Goal: Transaction & Acquisition: Purchase product/service

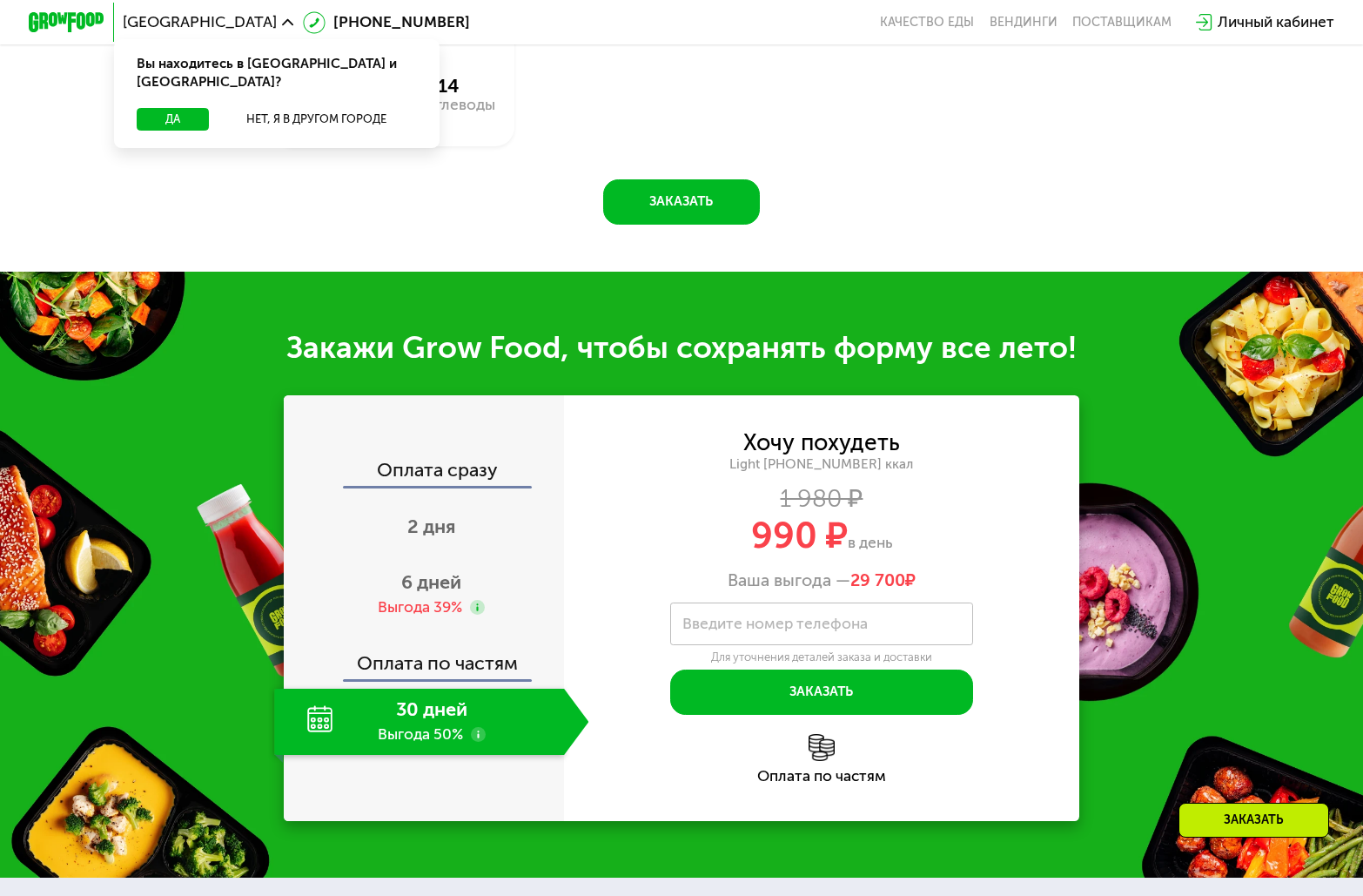
scroll to position [1567, 0]
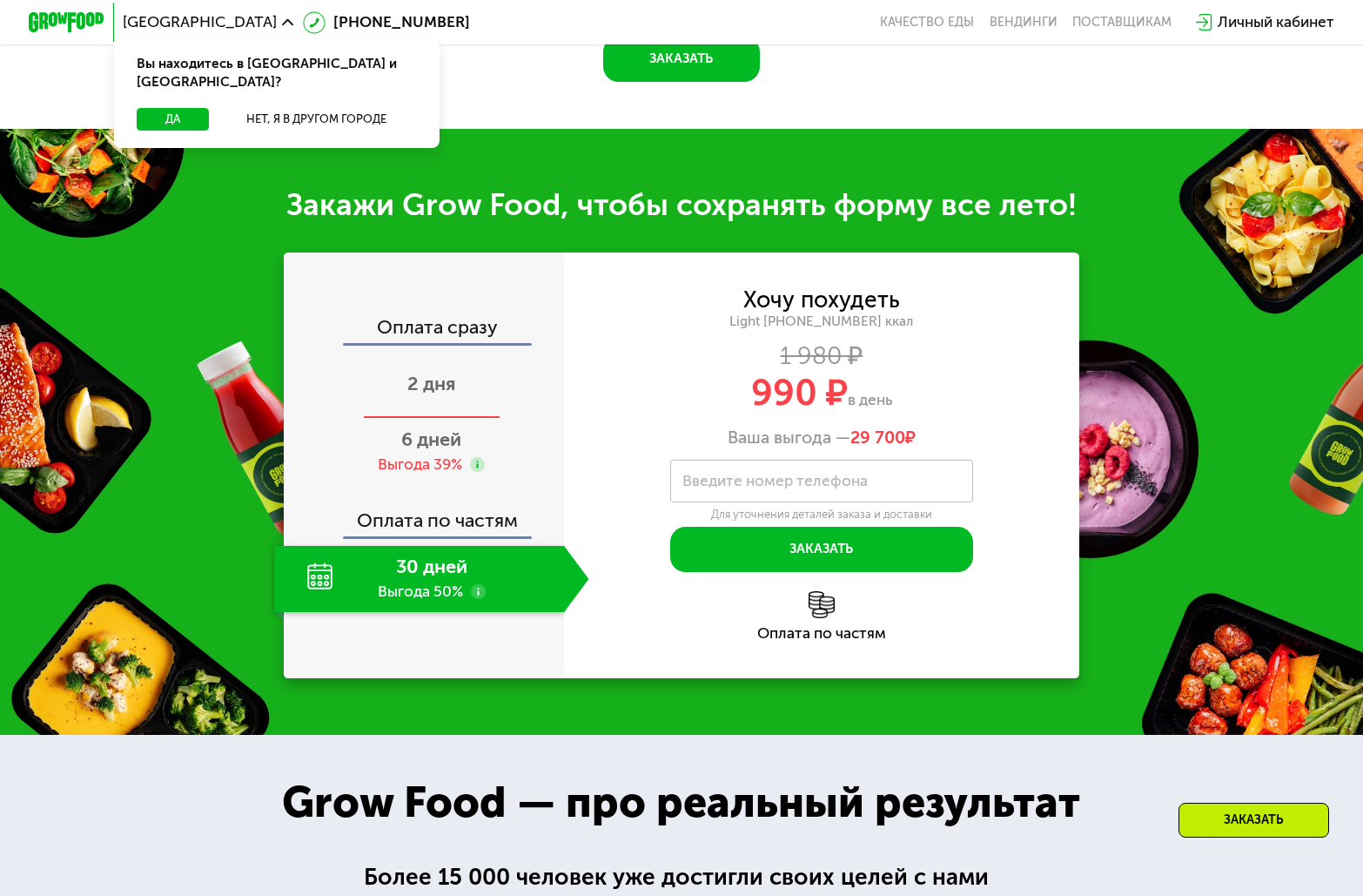
click at [454, 419] on div "2 дня" at bounding box center [431, 385] width 314 height 66
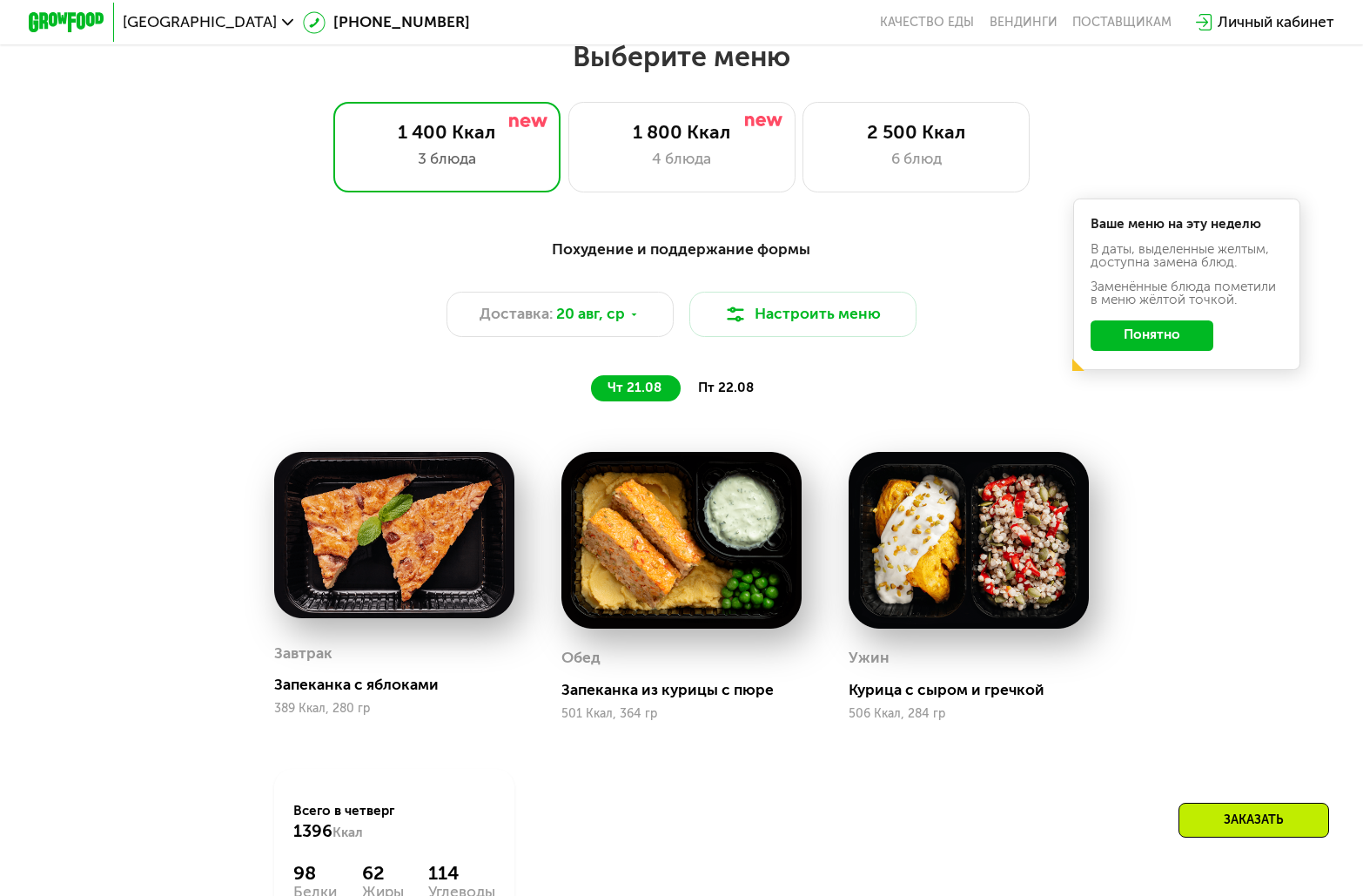
scroll to position [697, 0]
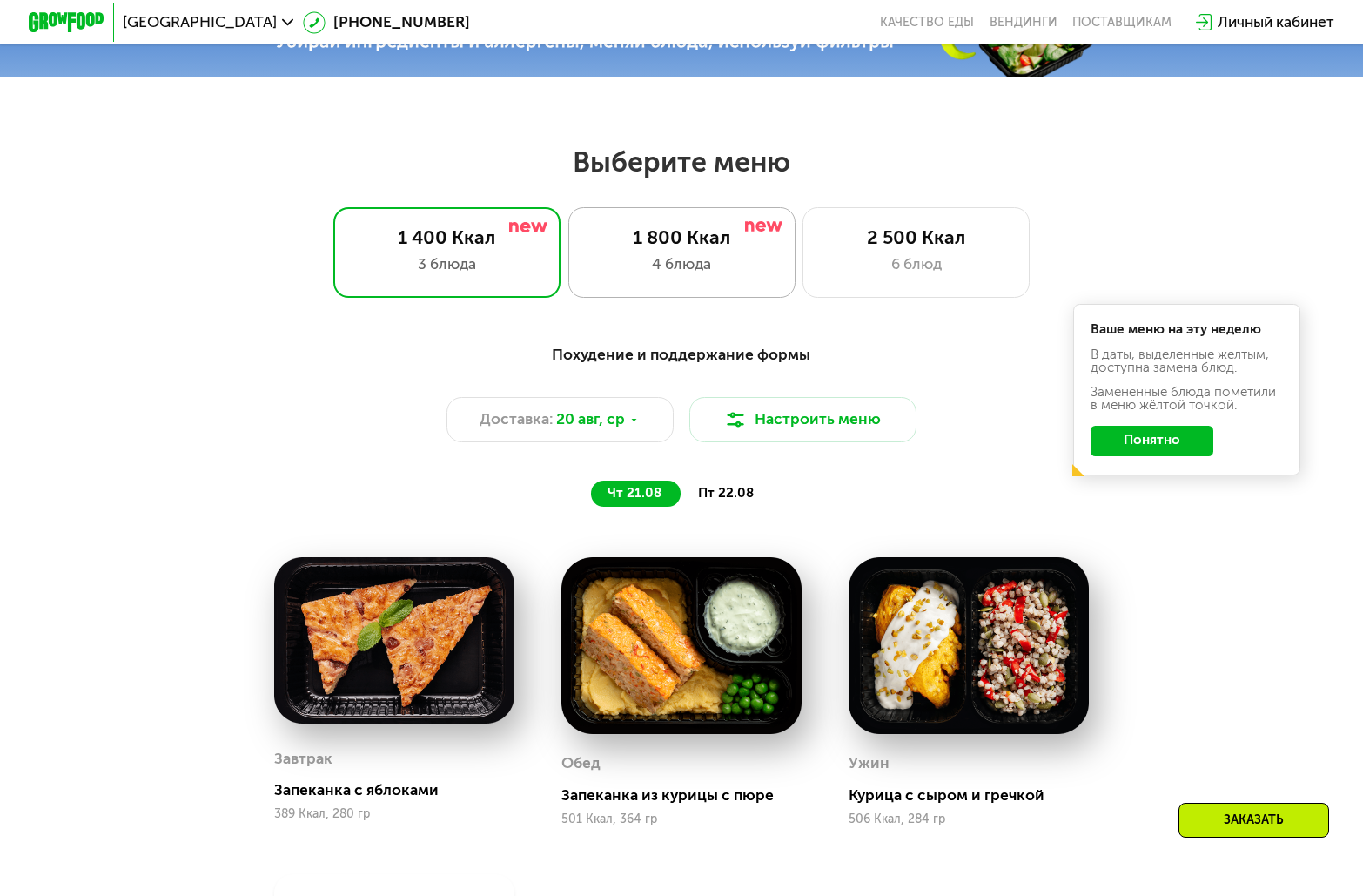
click at [662, 271] on div "4 блюда" at bounding box center [681, 264] width 188 height 22
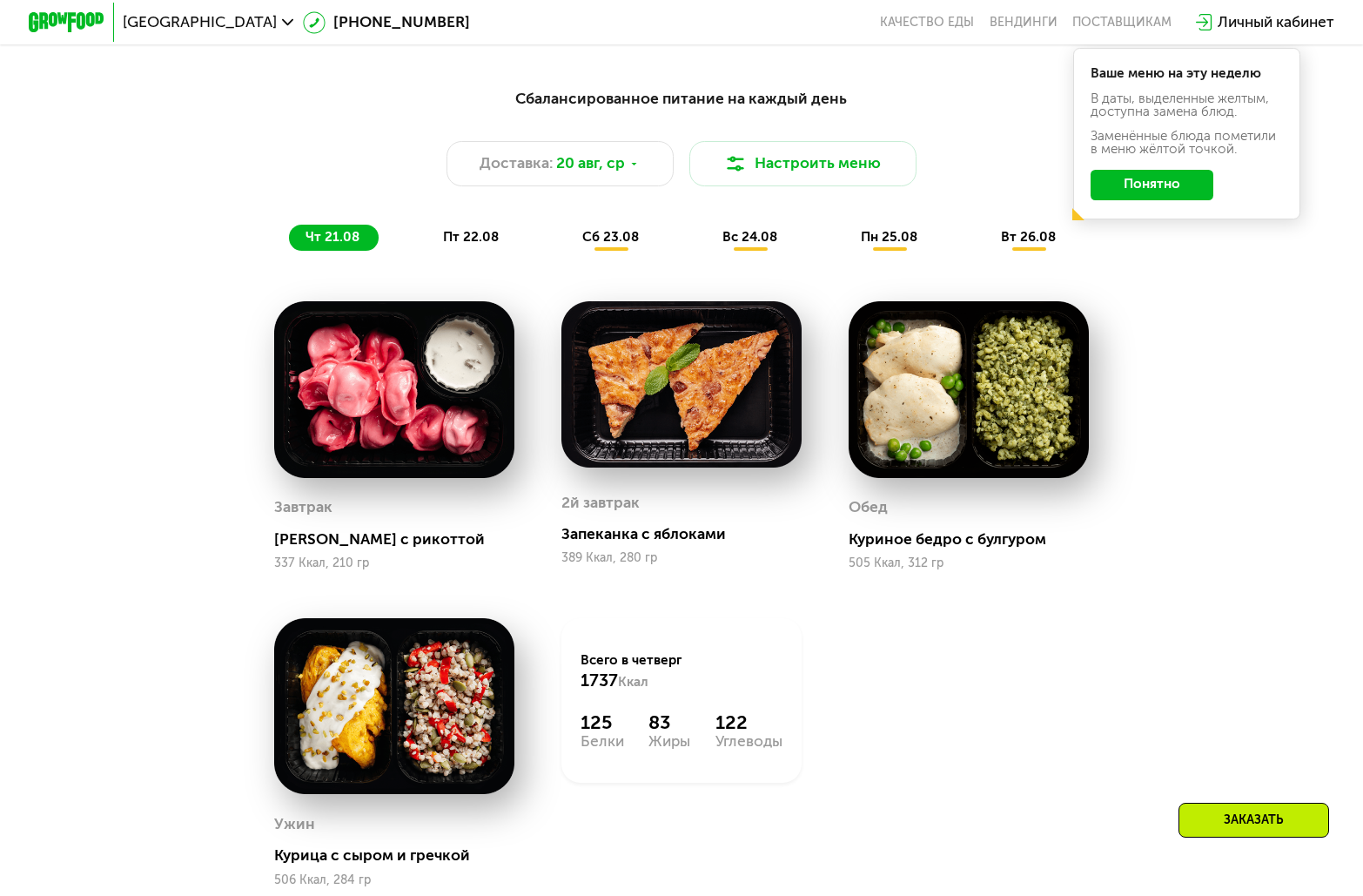
scroll to position [784, 0]
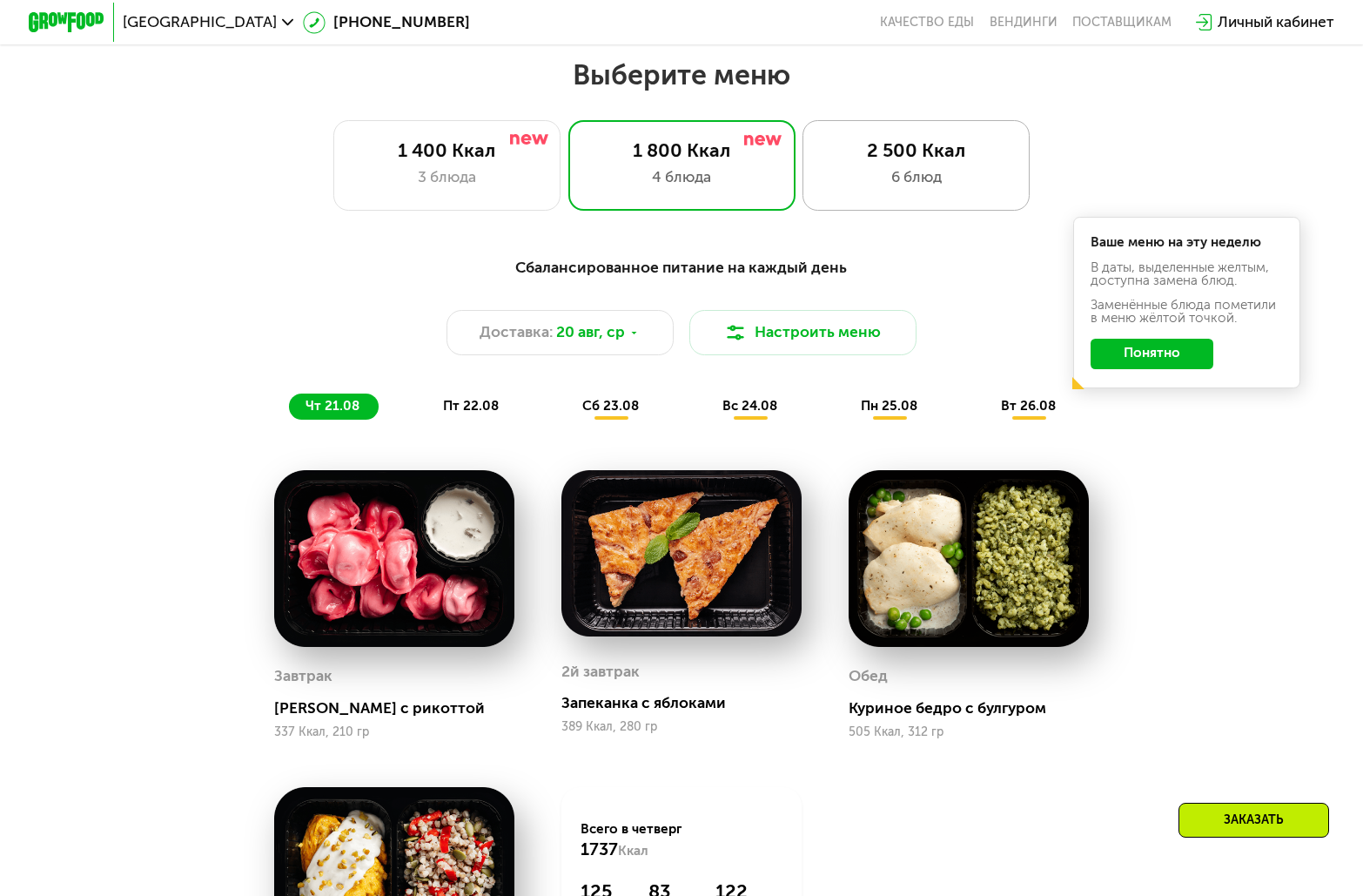
click at [869, 179] on div "6 блюд" at bounding box center [916, 177] width 188 height 22
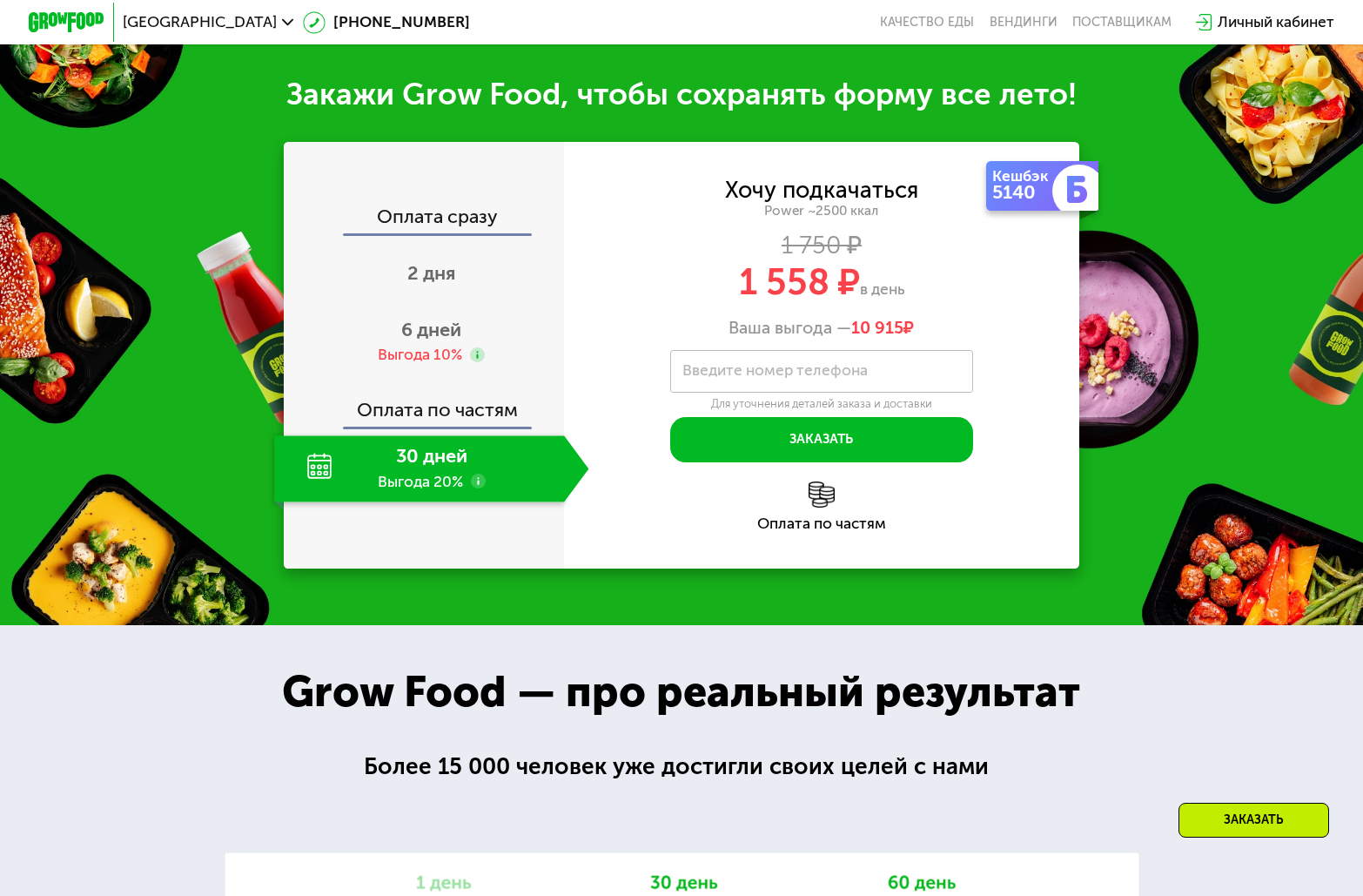
scroll to position [2002, 0]
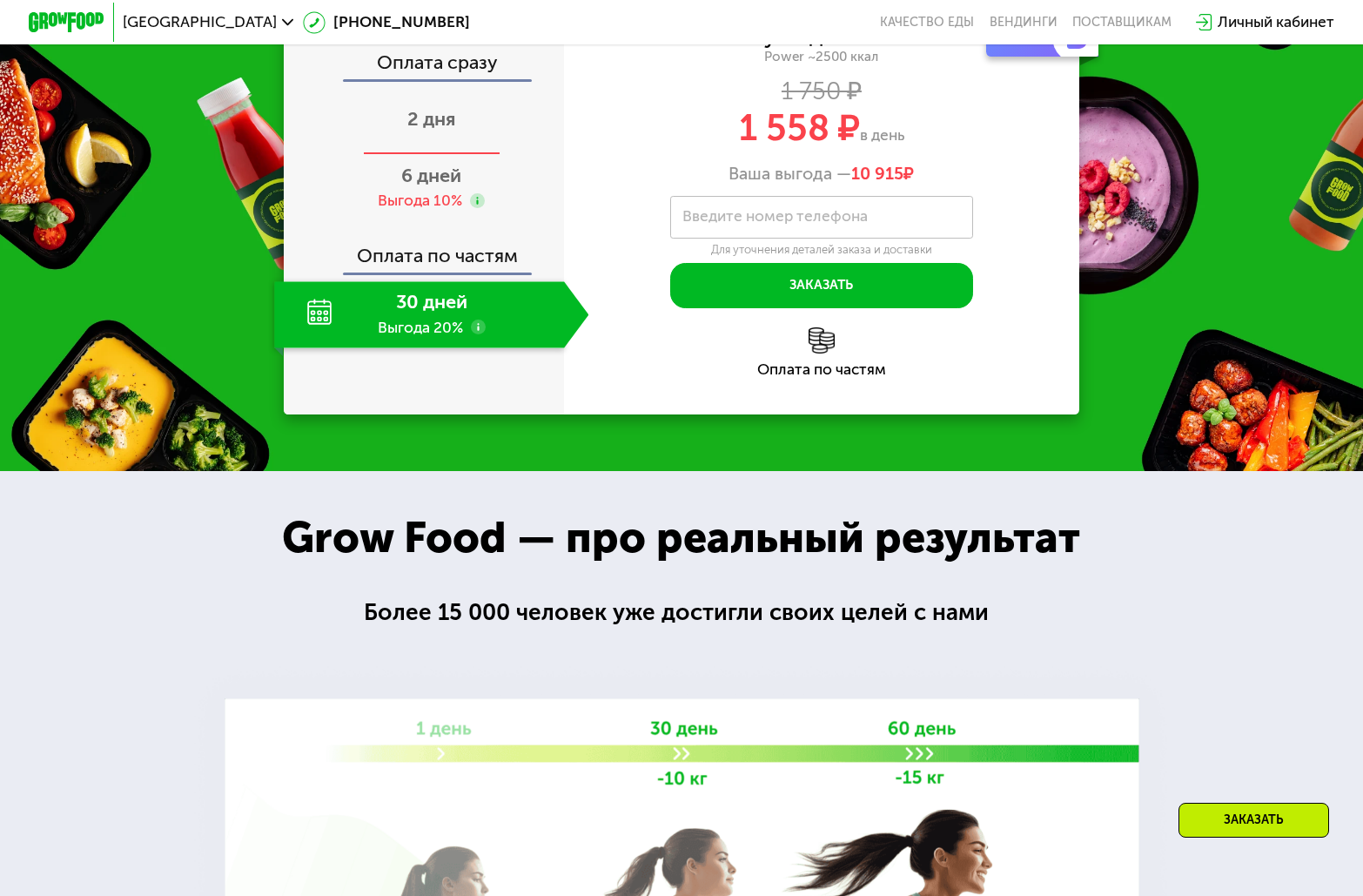
click at [455, 155] on div "2 дня" at bounding box center [431, 121] width 314 height 66
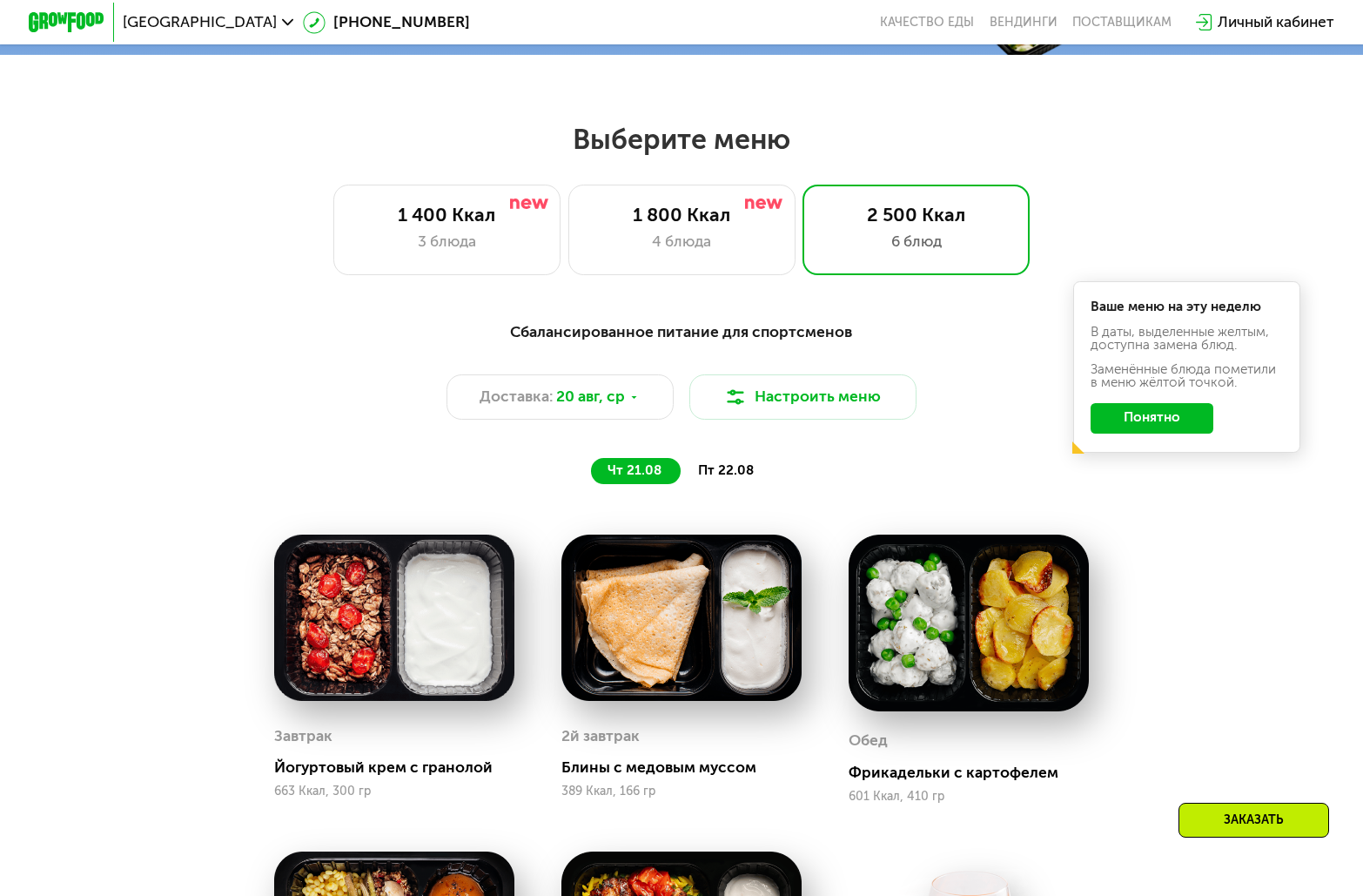
scroll to position [697, 0]
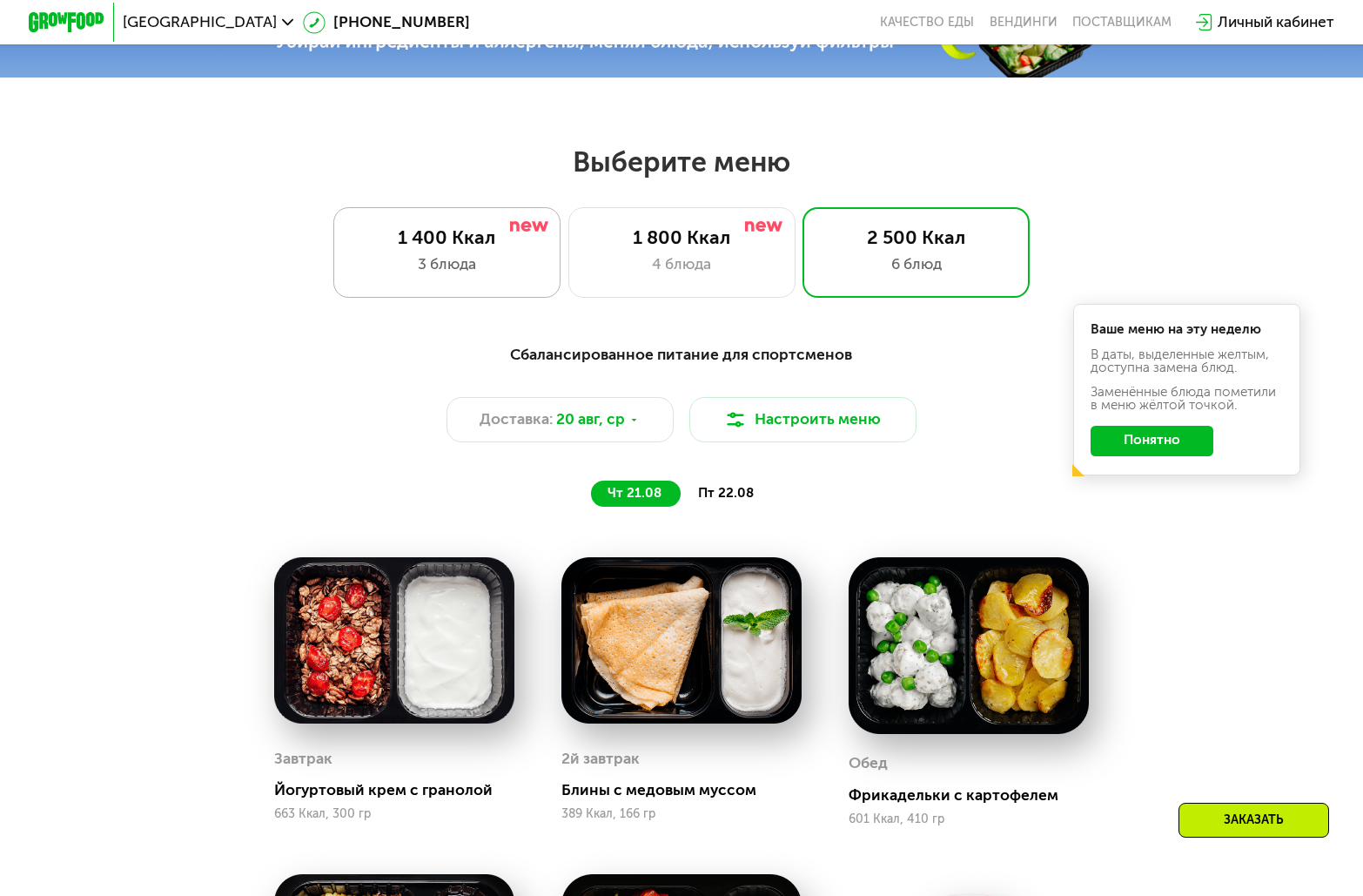
click at [483, 276] on div "3 блюда" at bounding box center [447, 264] width 188 height 22
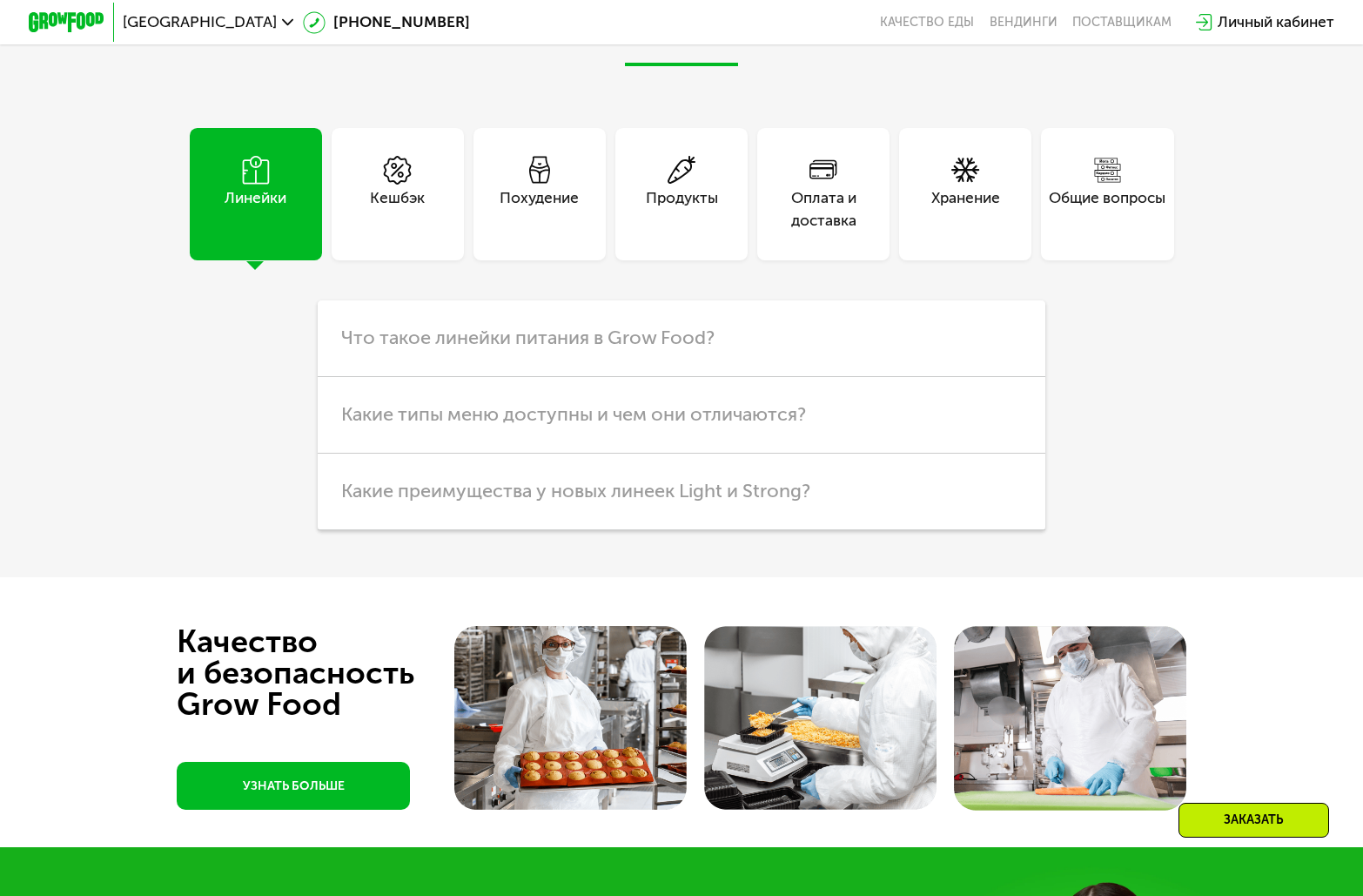
scroll to position [4527, 0]
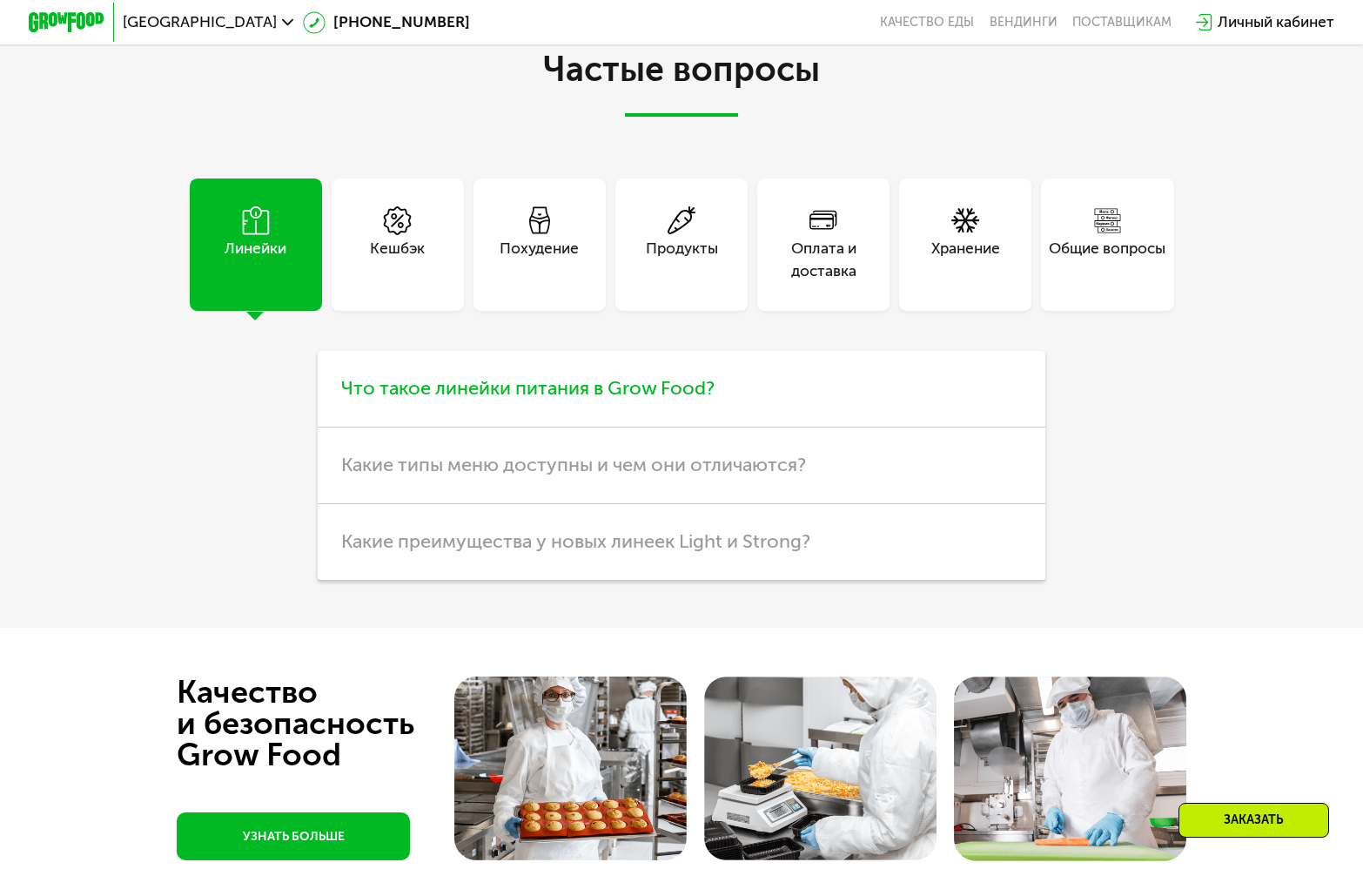
click at [439, 427] on h3 "Что такое линейки питания в Grow Food?" at bounding box center [681, 389] width 727 height 77
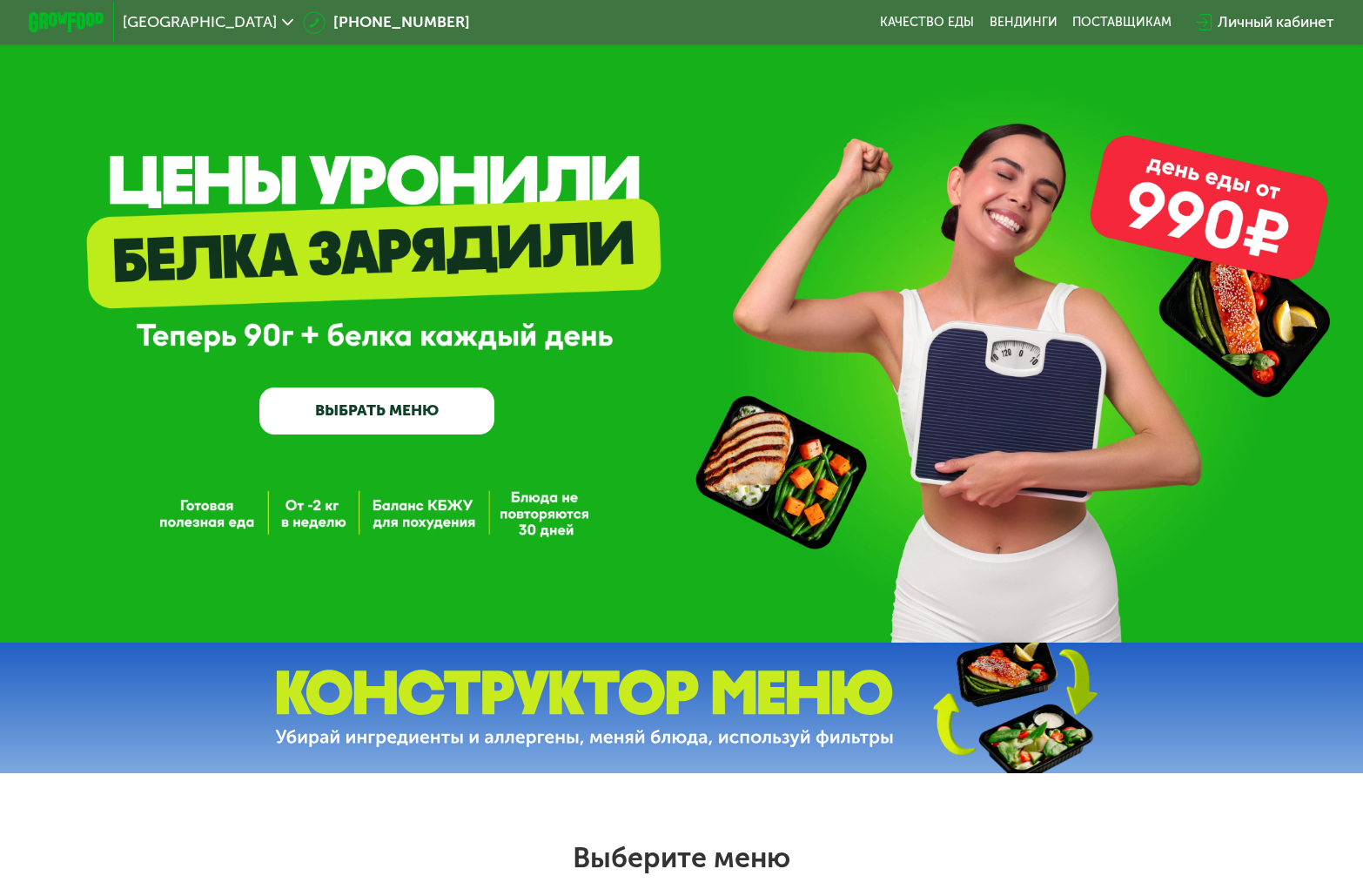
scroll to position [0, 0]
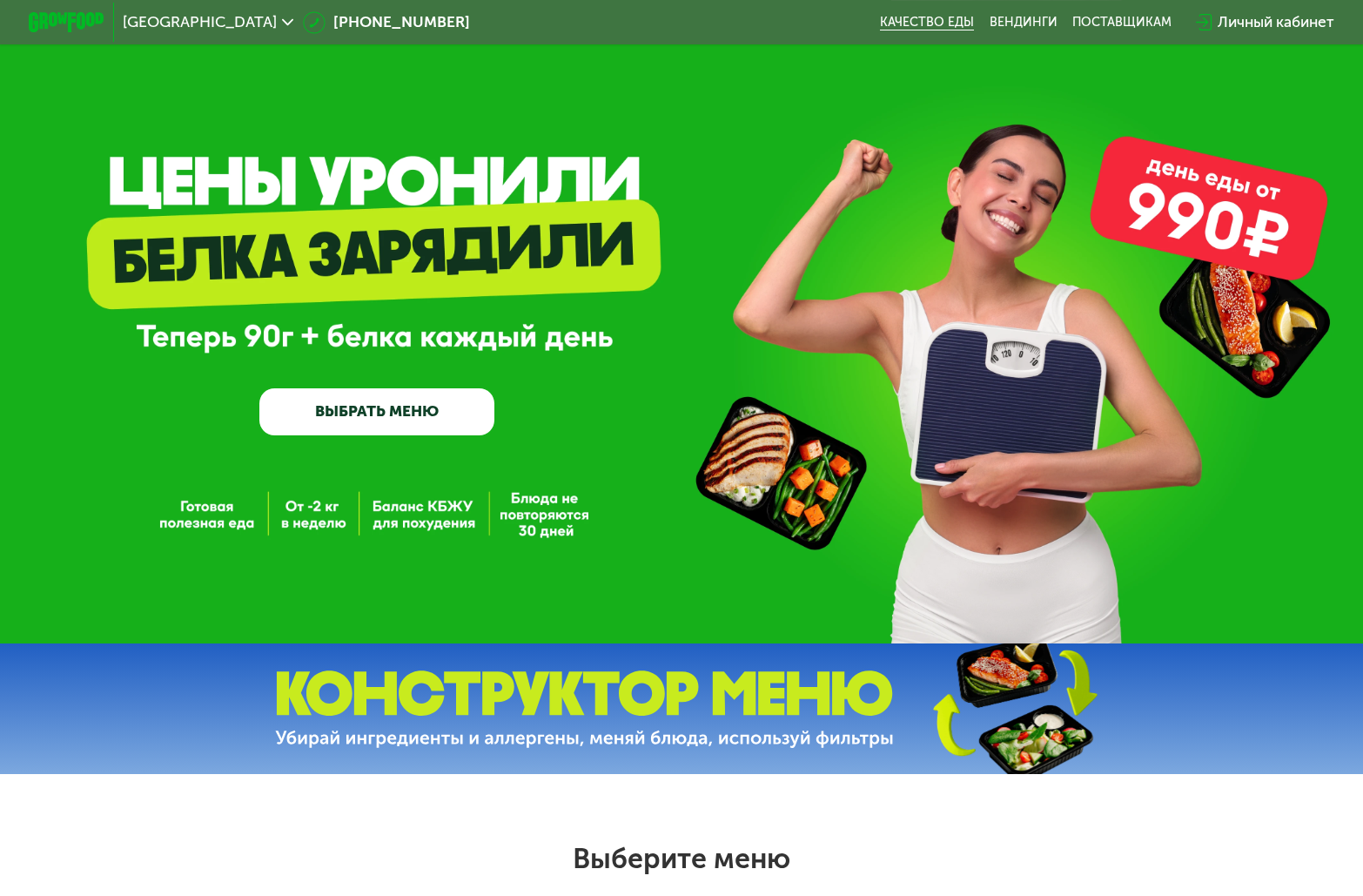
click at [900, 19] on link "Качество еды" at bounding box center [927, 22] width 94 height 15
